Goal: Transaction & Acquisition: Obtain resource

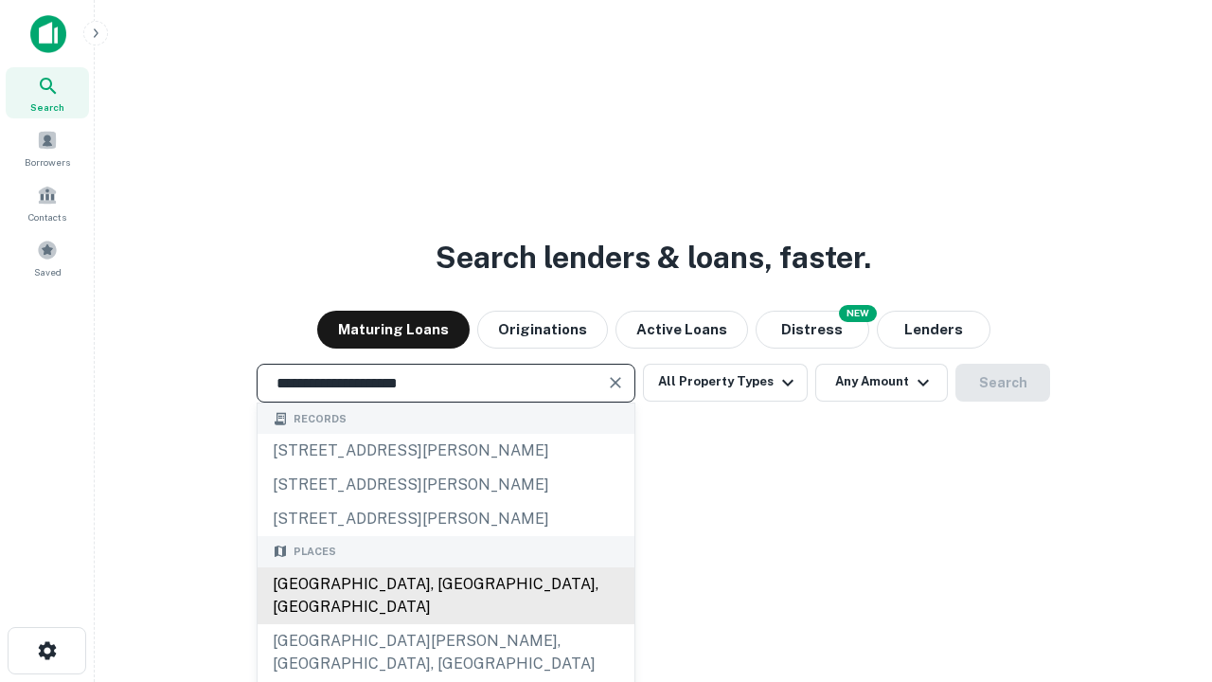
click at [445, 624] on div "[GEOGRAPHIC_DATA], [GEOGRAPHIC_DATA], [GEOGRAPHIC_DATA]" at bounding box center [446, 595] width 377 height 57
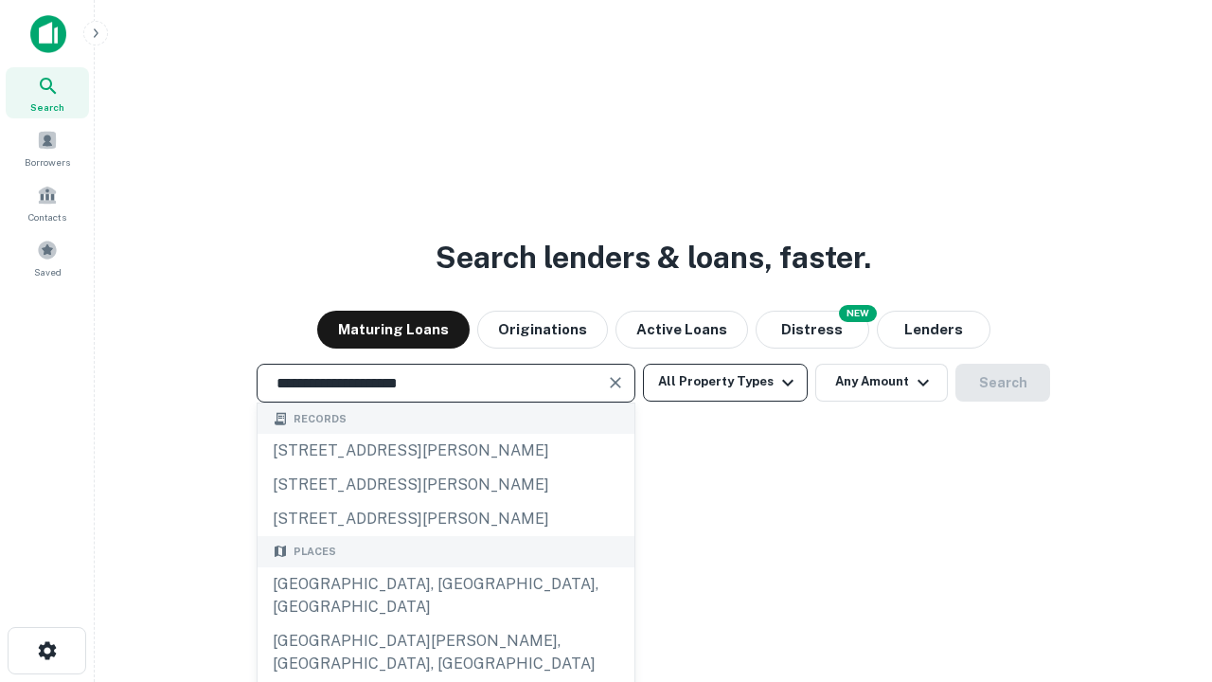
type input "**********"
click at [725, 382] on button "All Property Types" at bounding box center [725, 383] width 165 height 38
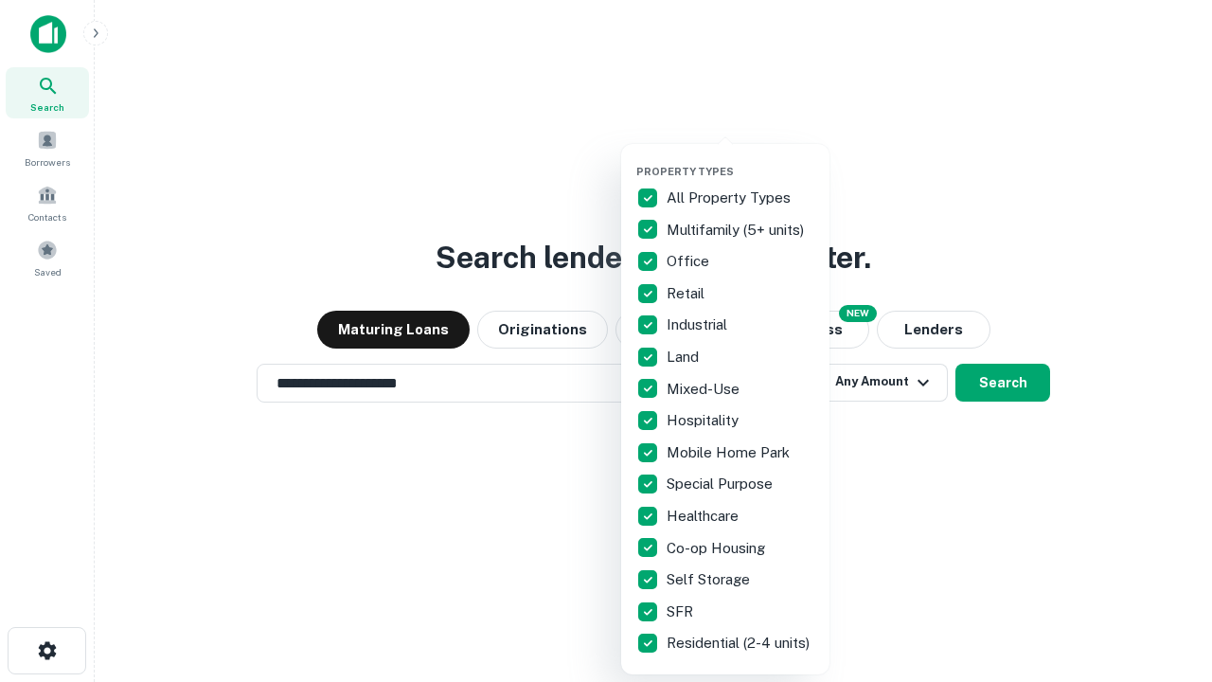
click at [741, 159] on button "button" at bounding box center [740, 159] width 208 height 1
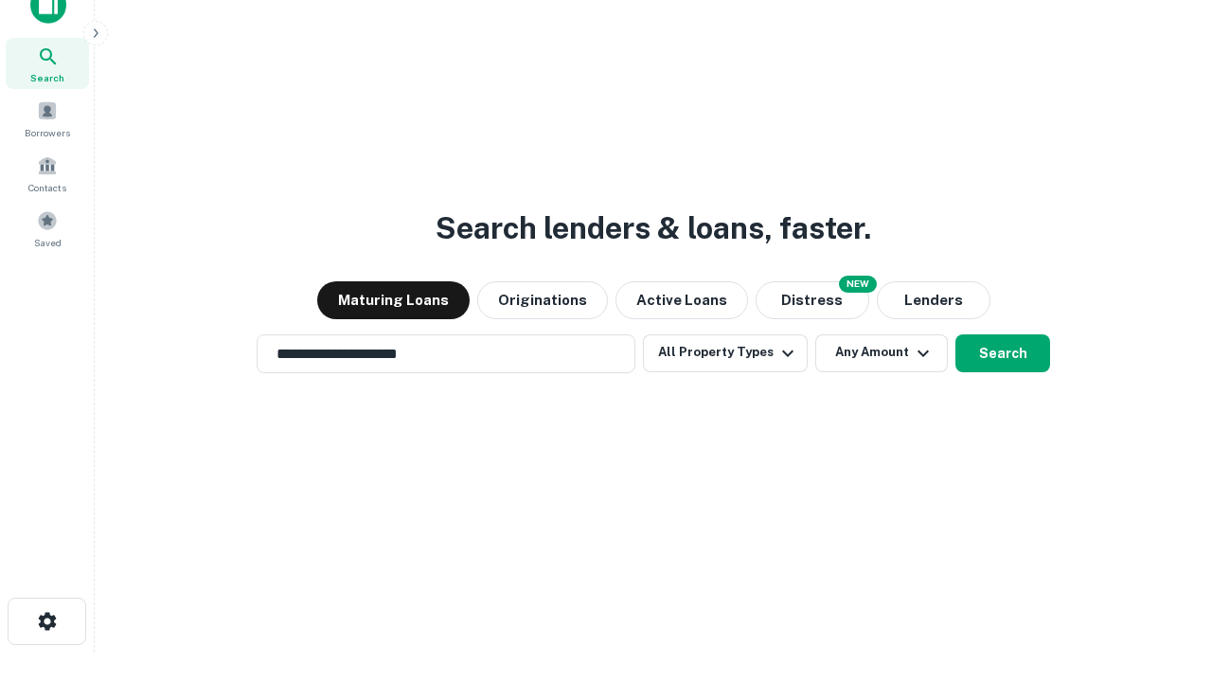
scroll to position [11, 228]
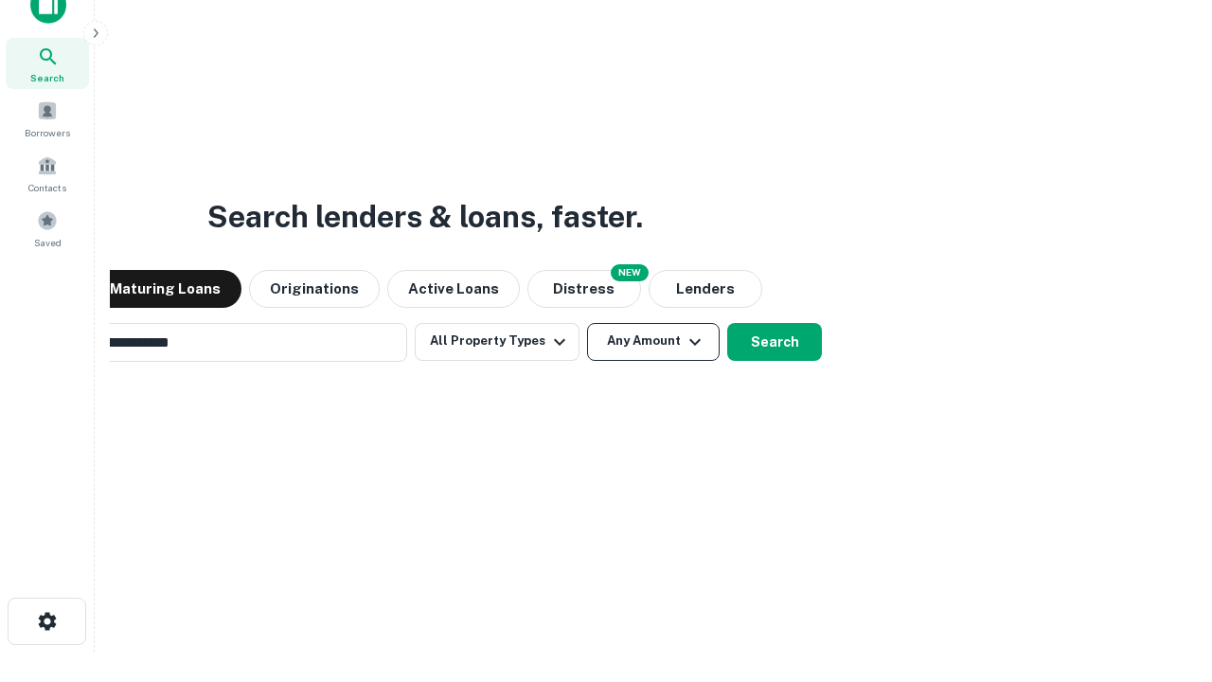
click at [587, 323] on button "Any Amount" at bounding box center [653, 342] width 133 height 38
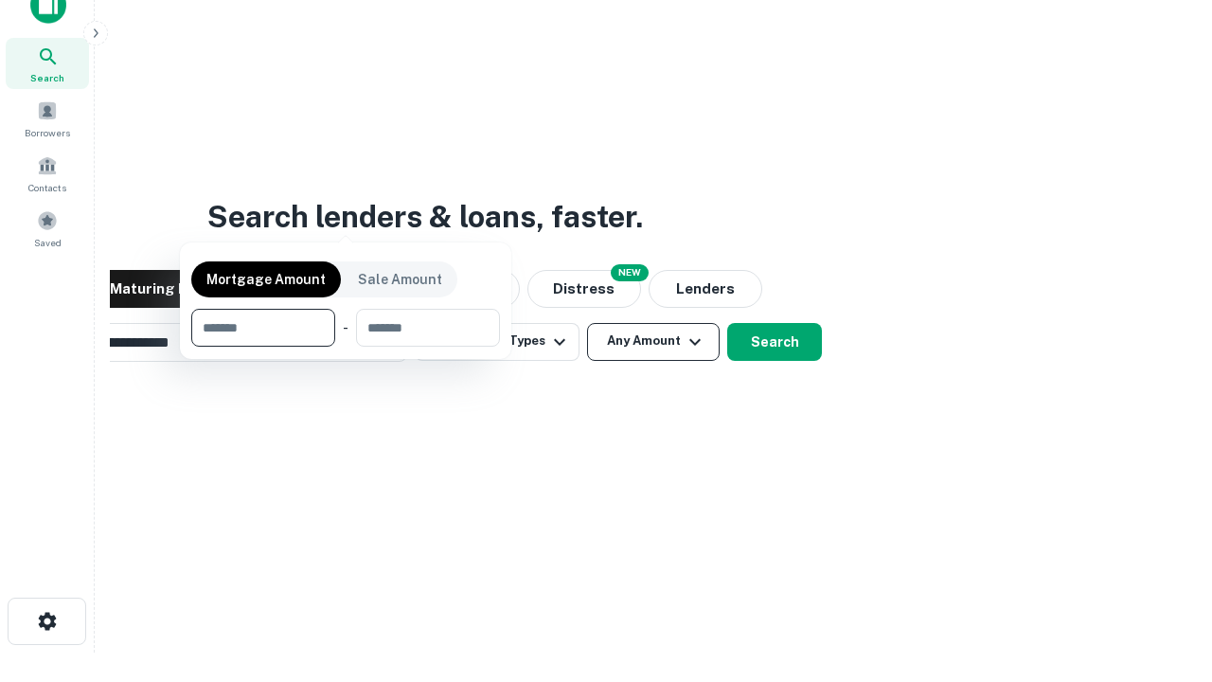
scroll to position [30, 0]
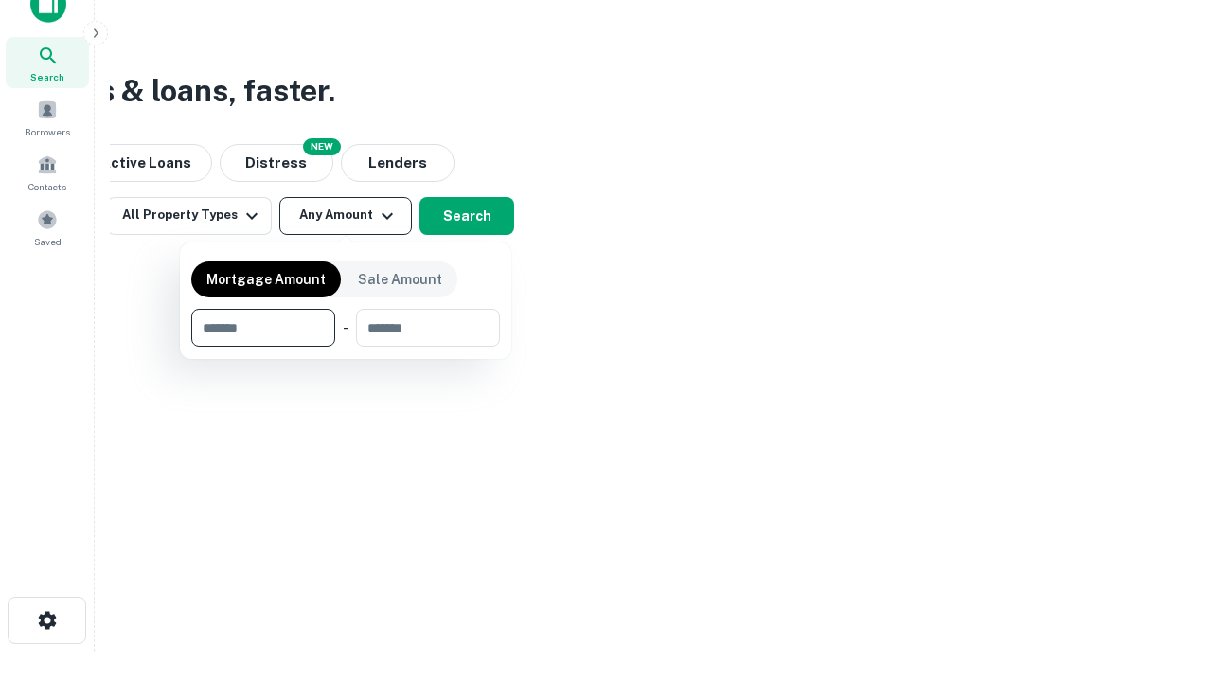
type input "*******"
click at [346, 347] on button "button" at bounding box center [345, 347] width 309 height 1
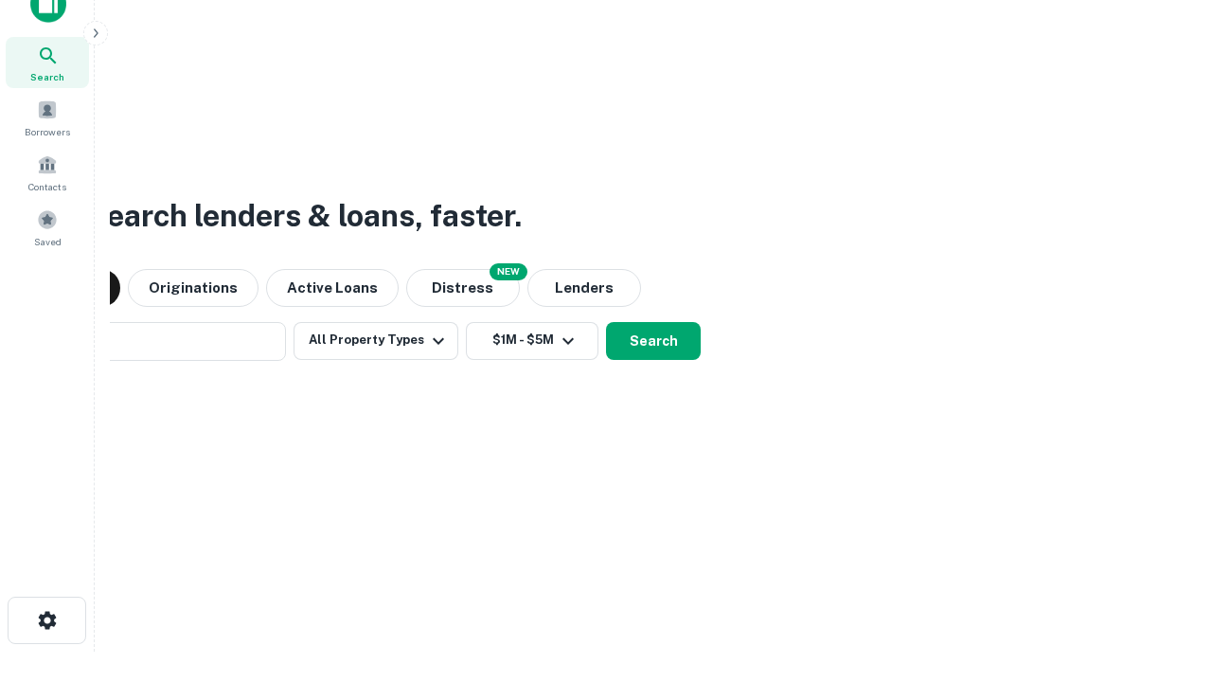
scroll to position [29, 0]
click at [653, 341] on button "Search" at bounding box center [653, 342] width 95 height 38
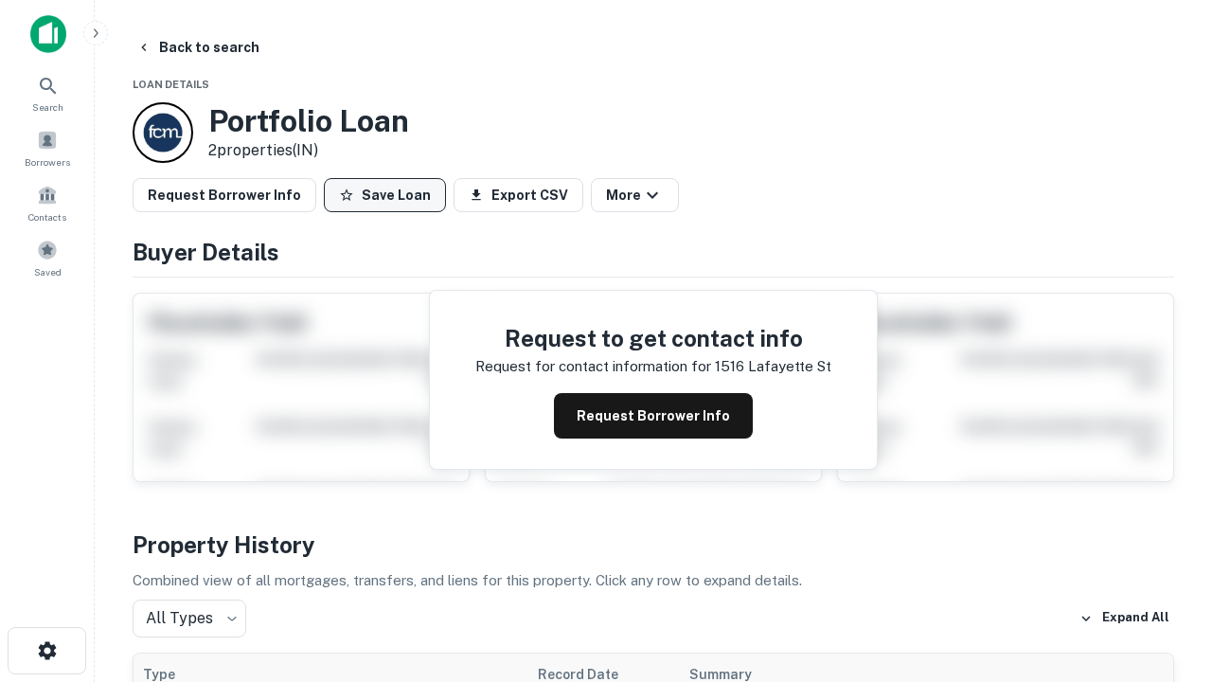
click at [384, 195] on button "Save Loan" at bounding box center [385, 195] width 122 height 34
click at [389, 195] on button "Save Loan" at bounding box center [385, 195] width 122 height 34
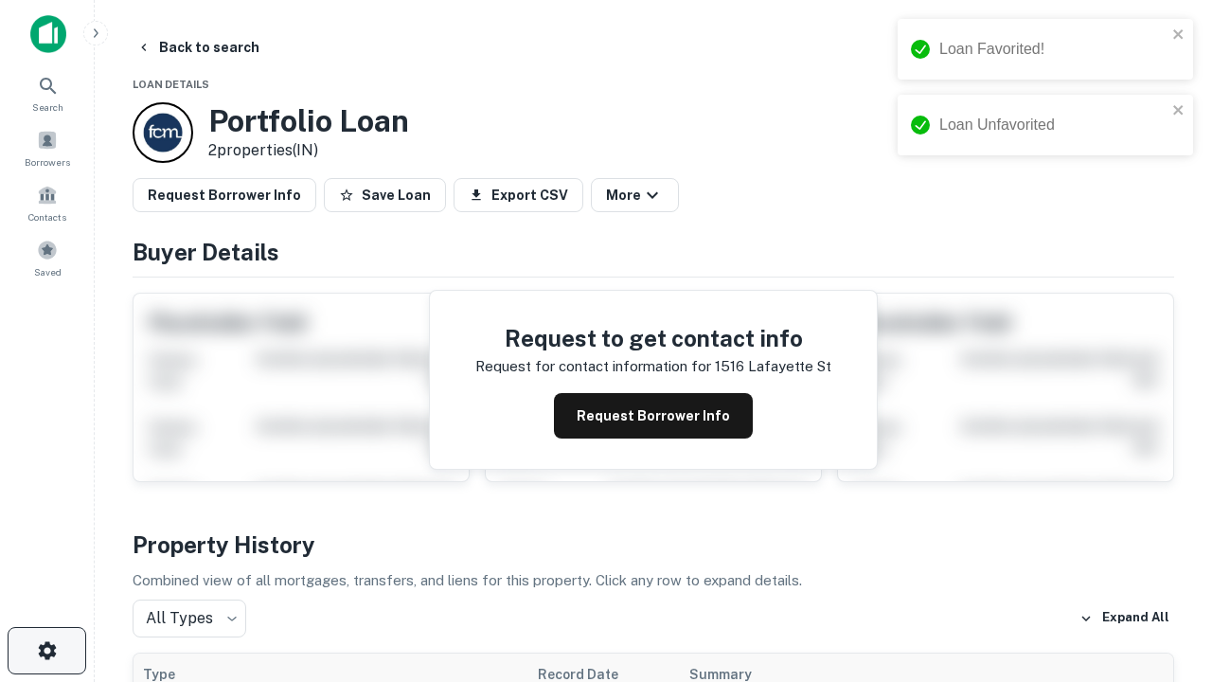
click at [46, 651] on icon "button" at bounding box center [47, 650] width 23 height 23
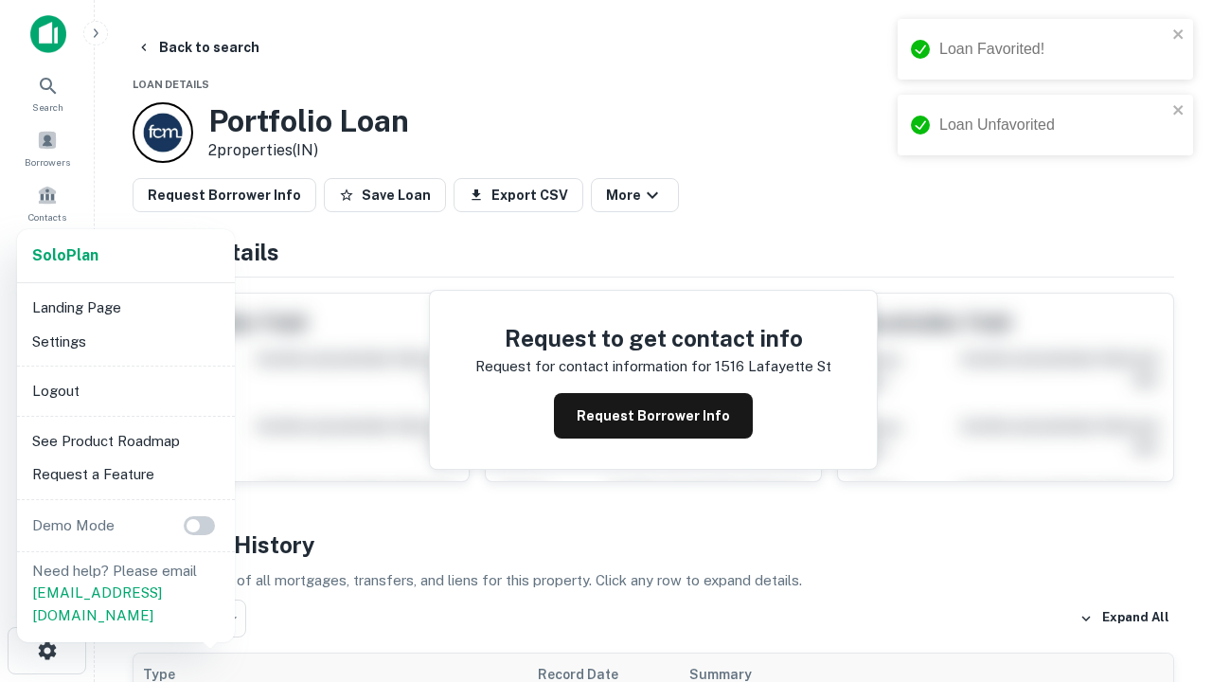
click at [125, 390] on li "Logout" at bounding box center [126, 391] width 203 height 34
